Goal: Information Seeking & Learning: Compare options

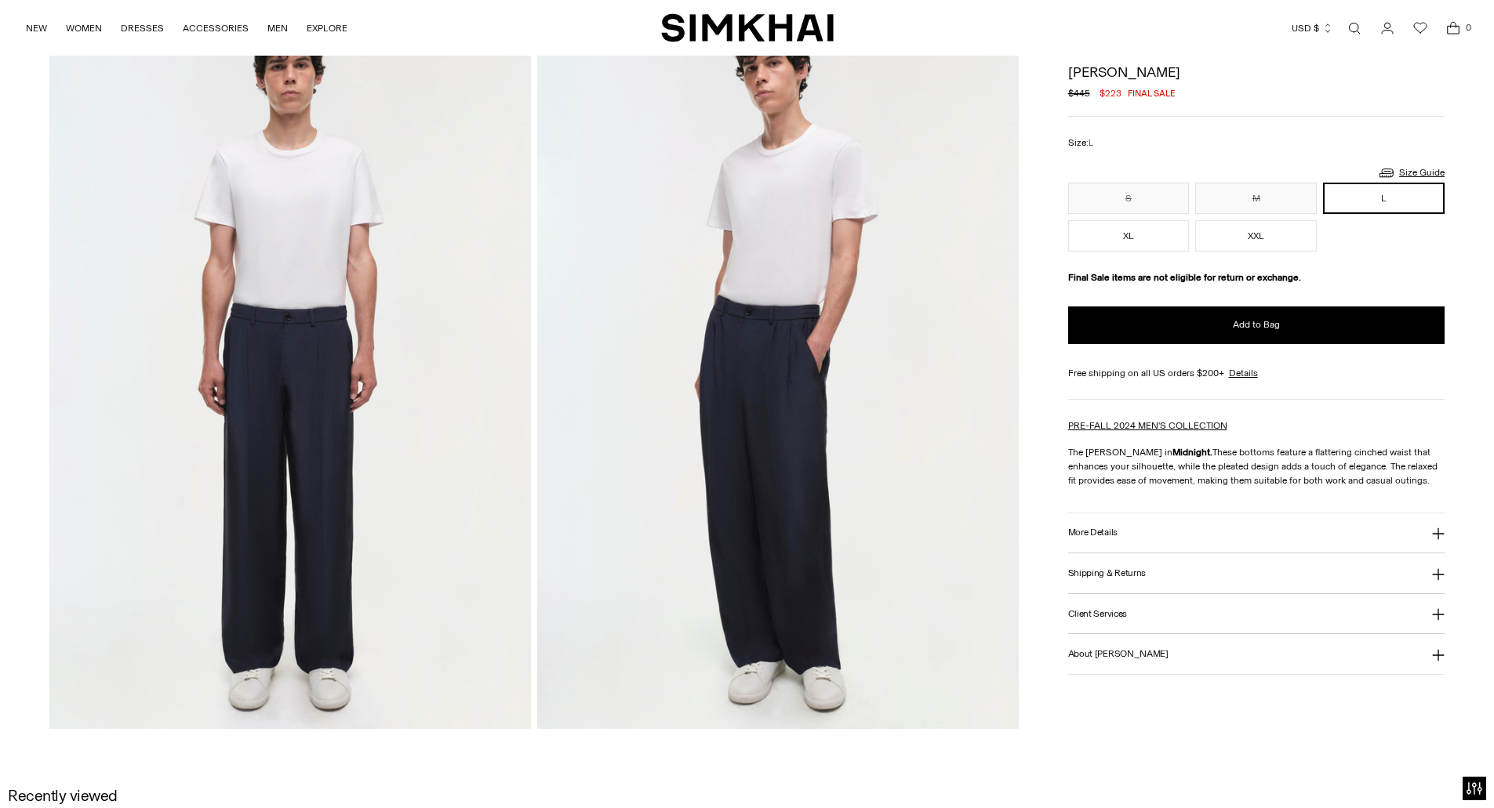
scroll to position [862, 0]
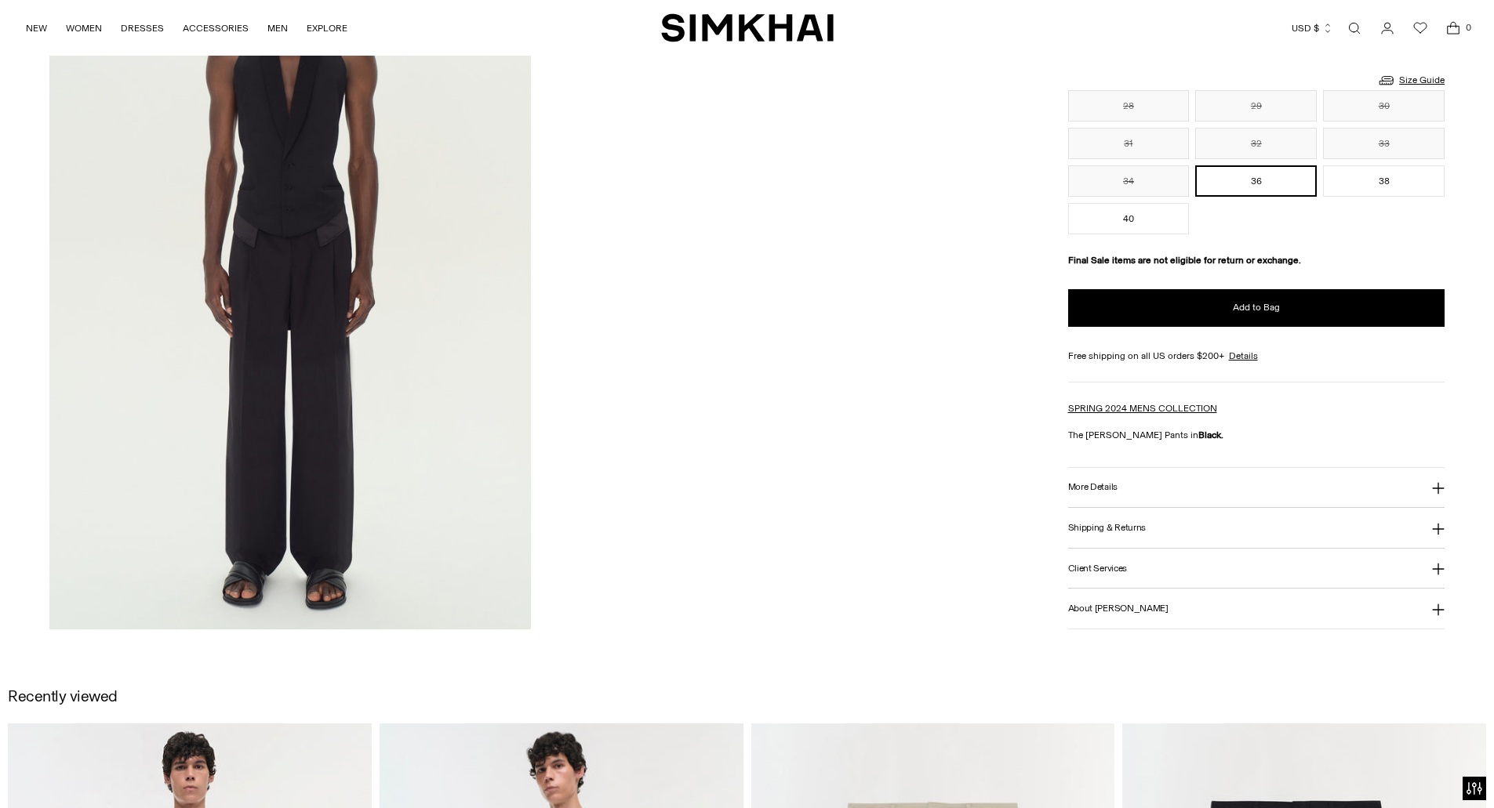
scroll to position [941, 0]
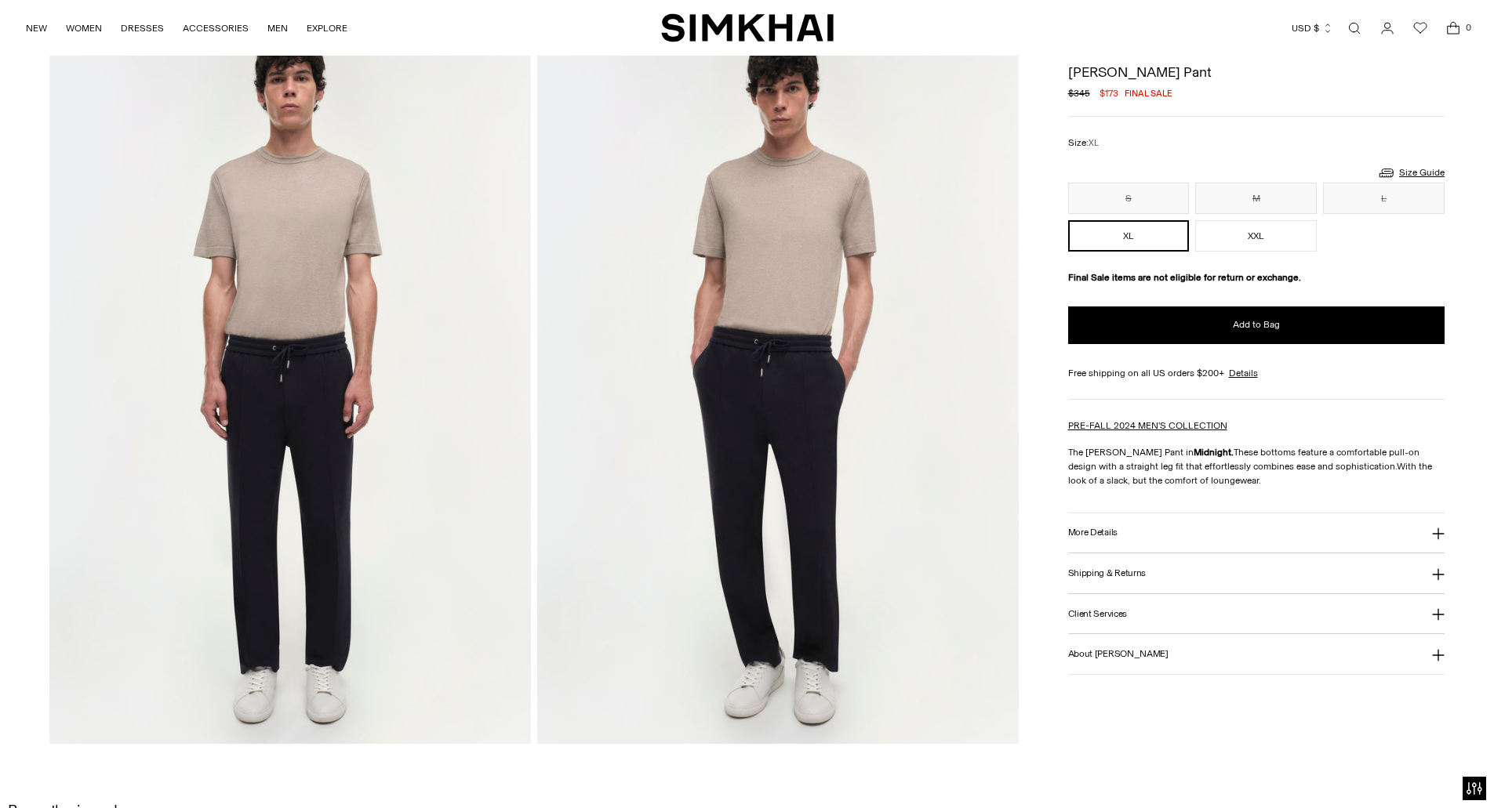
scroll to position [862, 0]
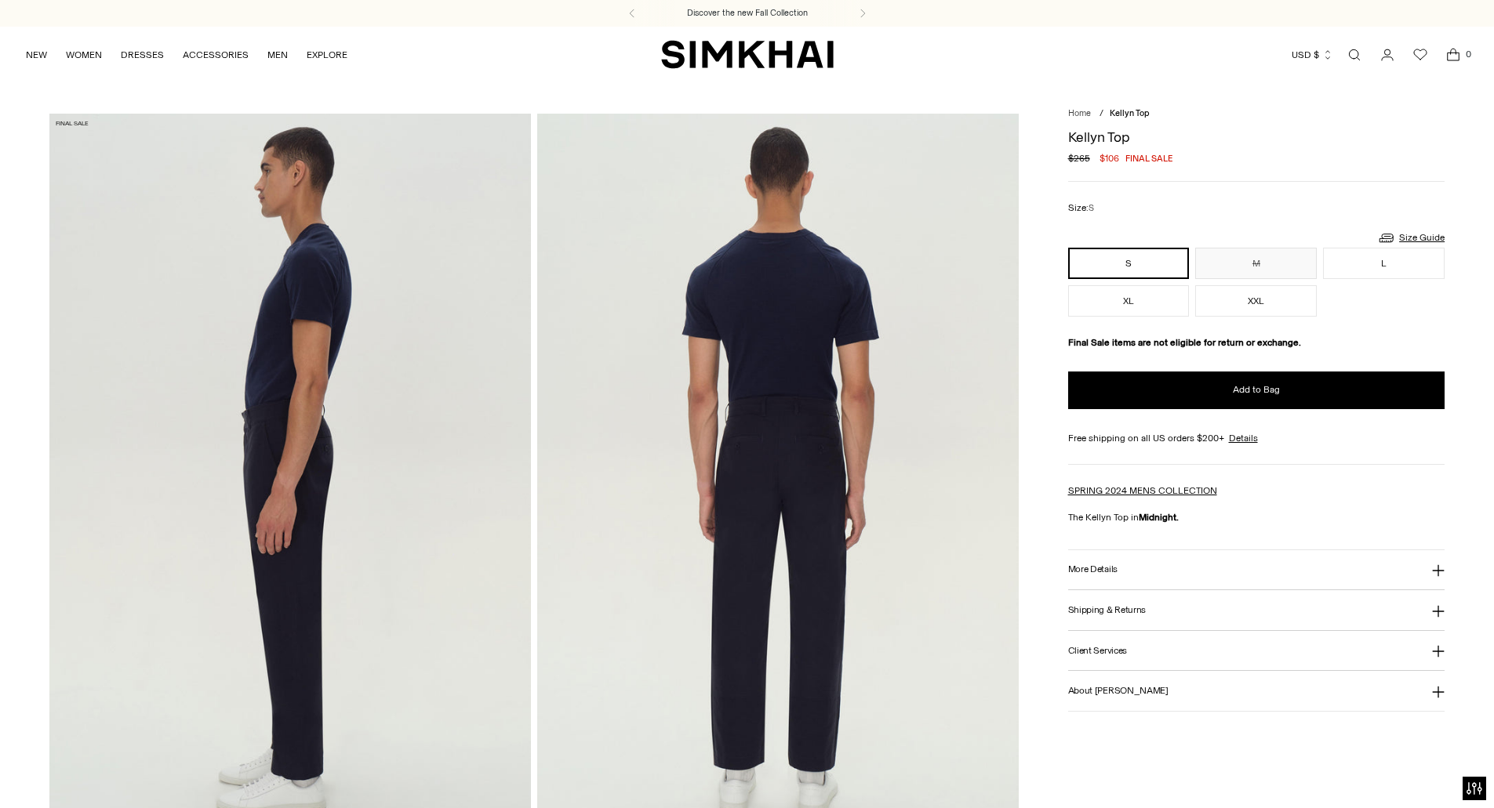
drag, startPoint x: 1025, startPoint y: 481, endPoint x: 1033, endPoint y: 484, distance: 8.2
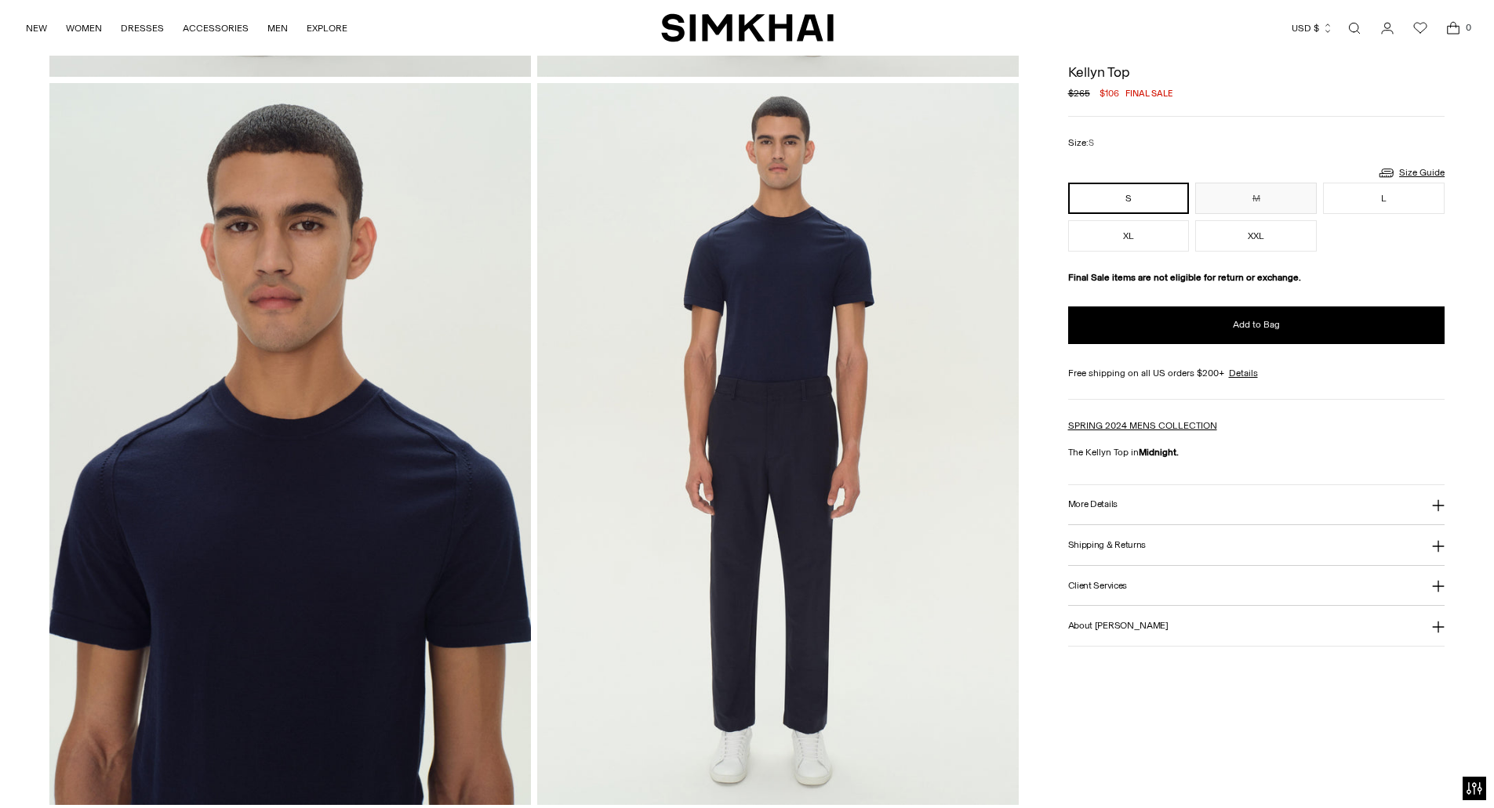
scroll to position [784, 0]
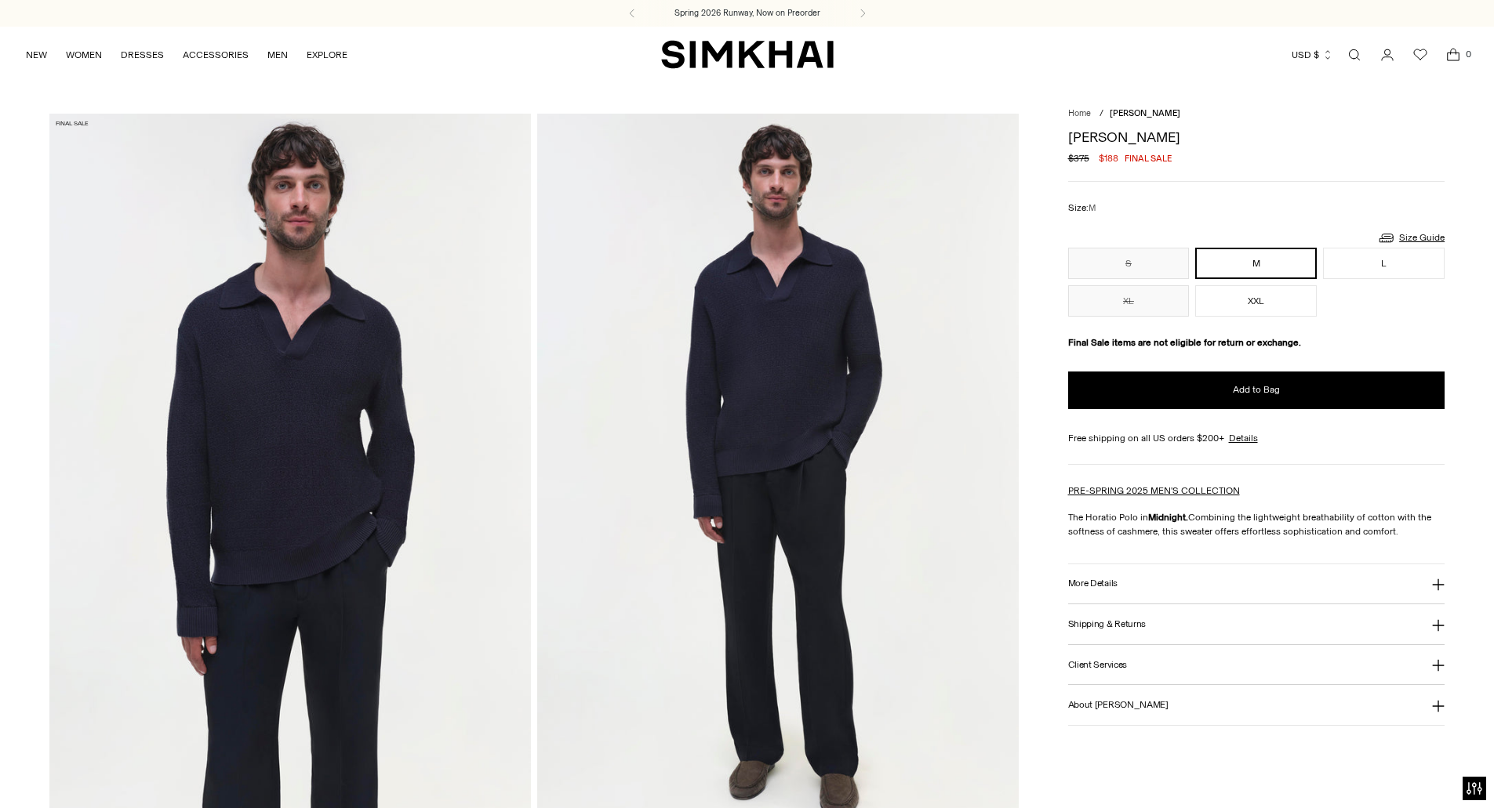
click at [1127, 586] on button "More Details" at bounding box center [1256, 585] width 377 height 40
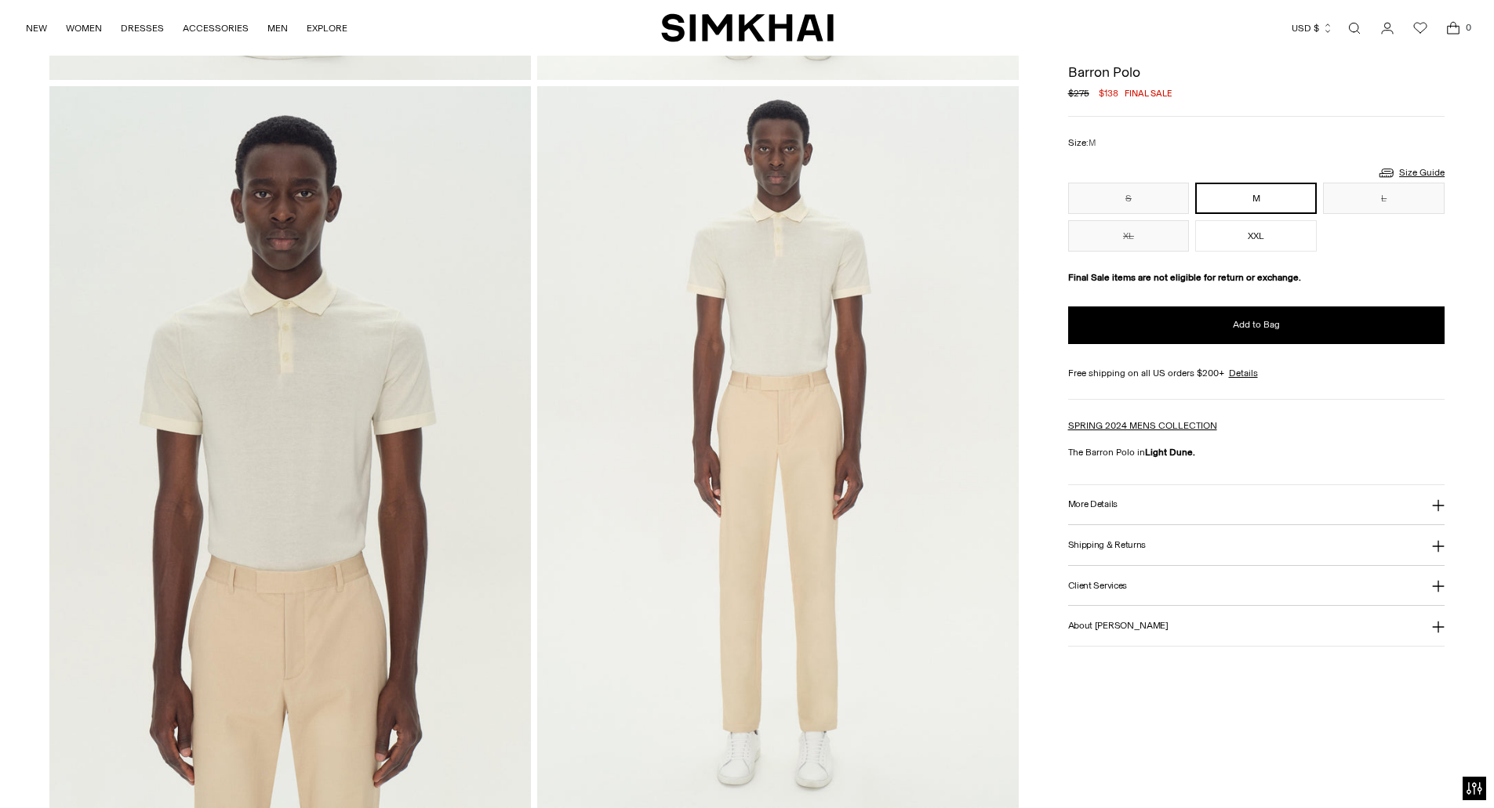
scroll to position [784, 0]
